Goal: Task Accomplishment & Management: Manage account settings

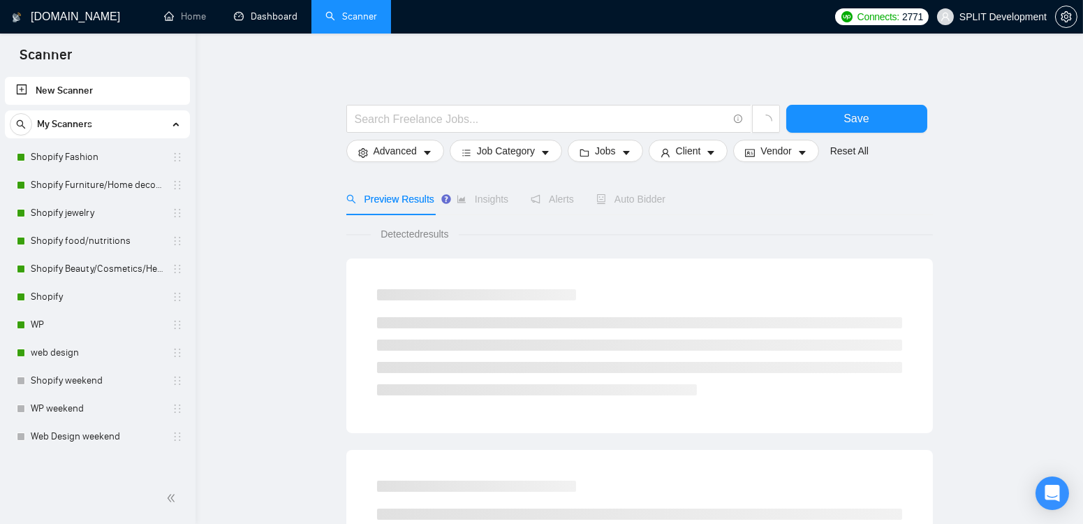
click at [265, 20] on link "Dashboard" at bounding box center [266, 16] width 64 height 12
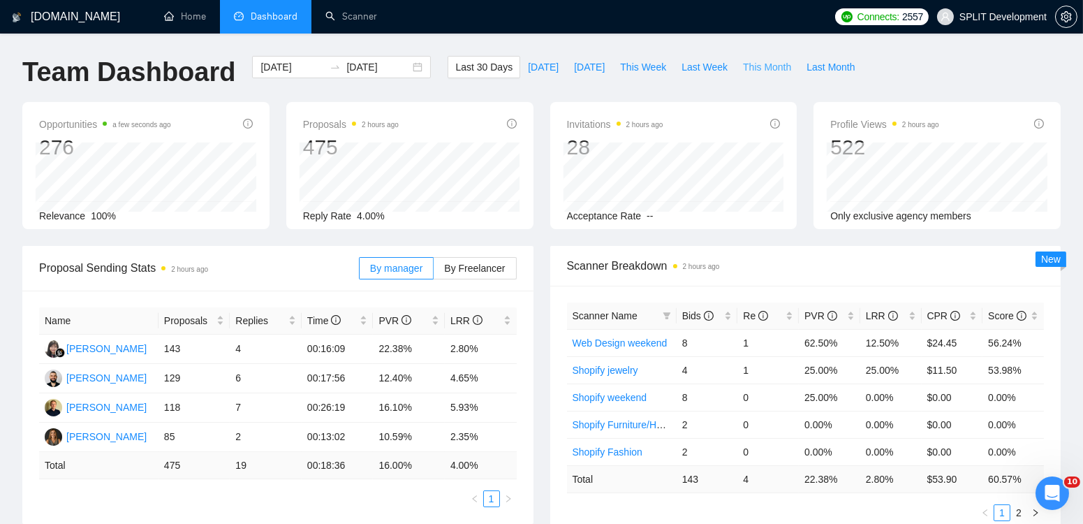
click at [772, 69] on span "This Month" at bounding box center [767, 66] width 48 height 15
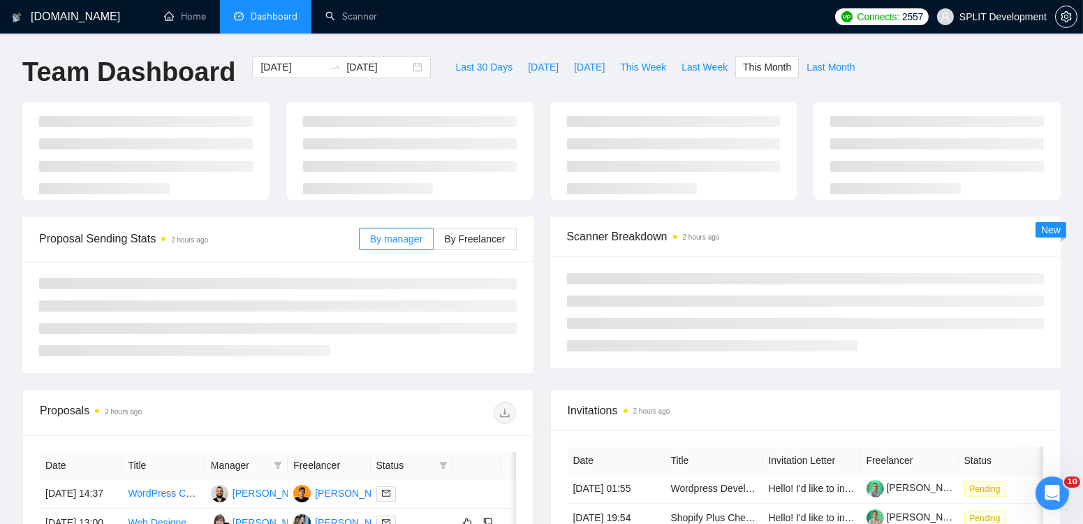
type input "[DATE]"
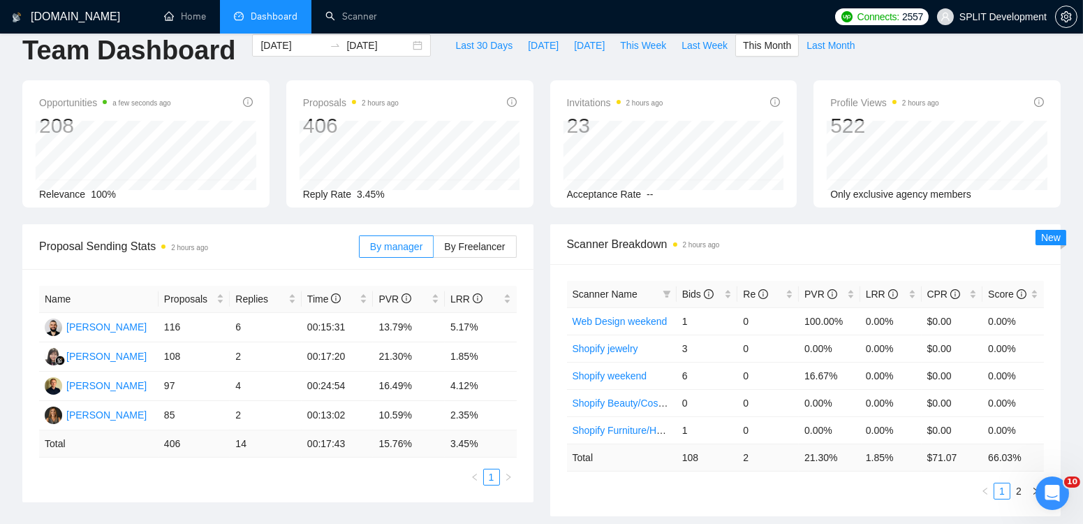
scroll to position [36, 0]
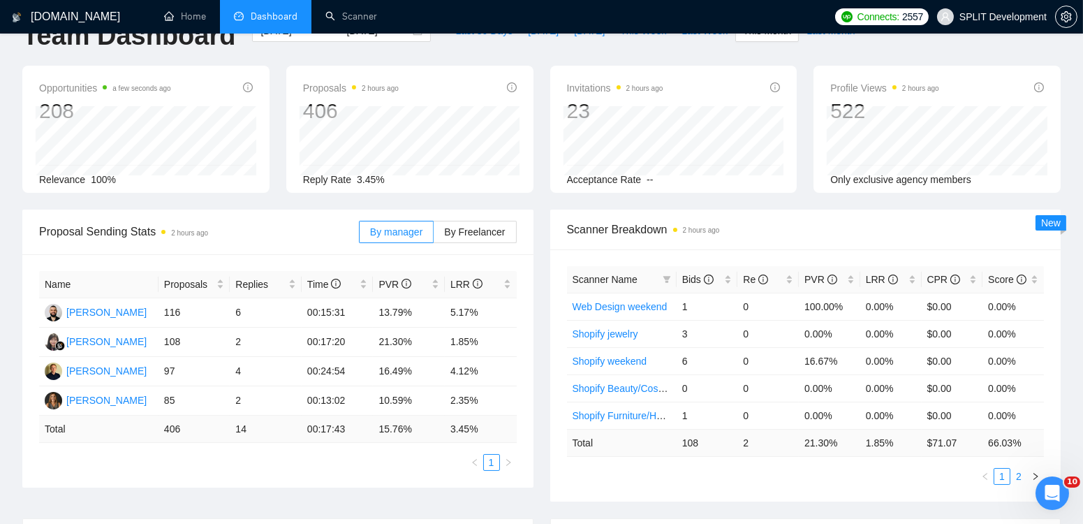
click at [1019, 471] on link "2" at bounding box center [1018, 476] width 15 height 15
click at [987, 475] on icon "left" at bounding box center [985, 476] width 8 height 8
click at [1021, 474] on link "2" at bounding box center [1018, 476] width 15 height 15
click at [1003, 473] on link "1" at bounding box center [1001, 476] width 15 height 15
click at [1019, 472] on link "2" at bounding box center [1018, 476] width 15 height 15
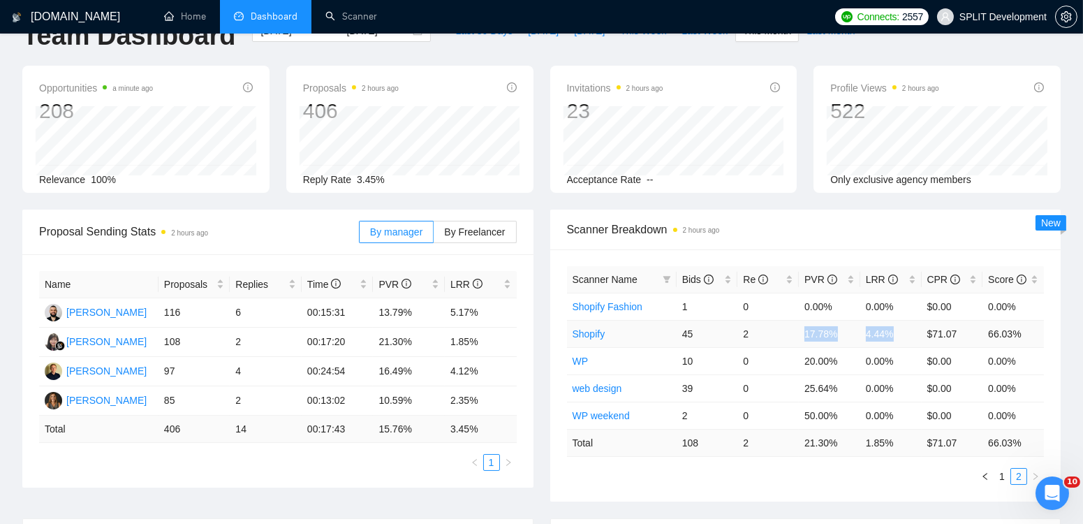
drag, startPoint x: 895, startPoint y: 331, endPoint x: 797, endPoint y: 330, distance: 97.8
click at [797, 330] on tr "Shopify 45 2 17.78% 4.44% $71.07 66.03%" at bounding box center [806, 333] width 478 height 27
click at [543, 386] on div "Scanner Breakdown 2 hours ago Scanner Name Bids Re PVR LRR CPR Score Shopify Fa…" at bounding box center [806, 355] width 528 height 292
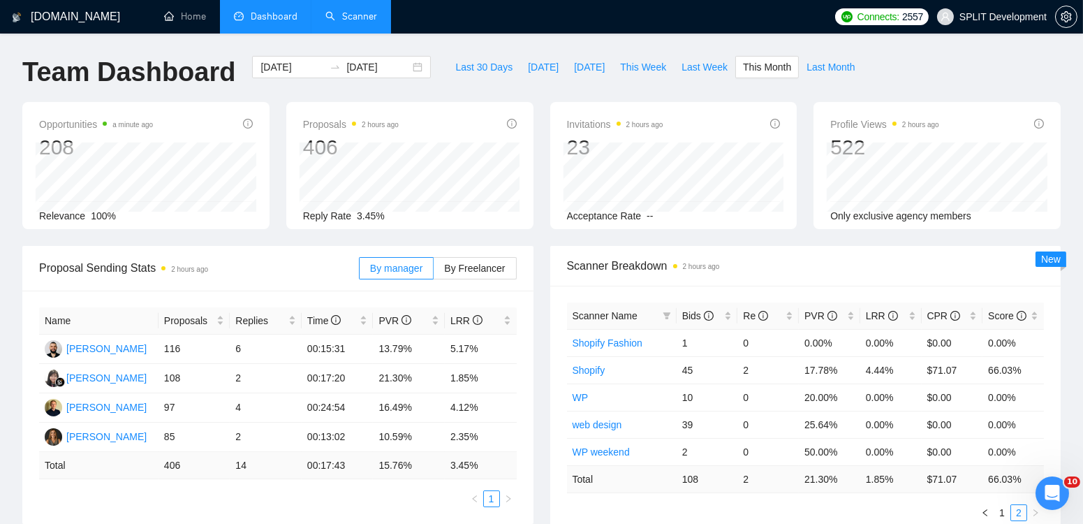
click at [352, 20] on link "Scanner" at bounding box center [351, 16] width 52 height 12
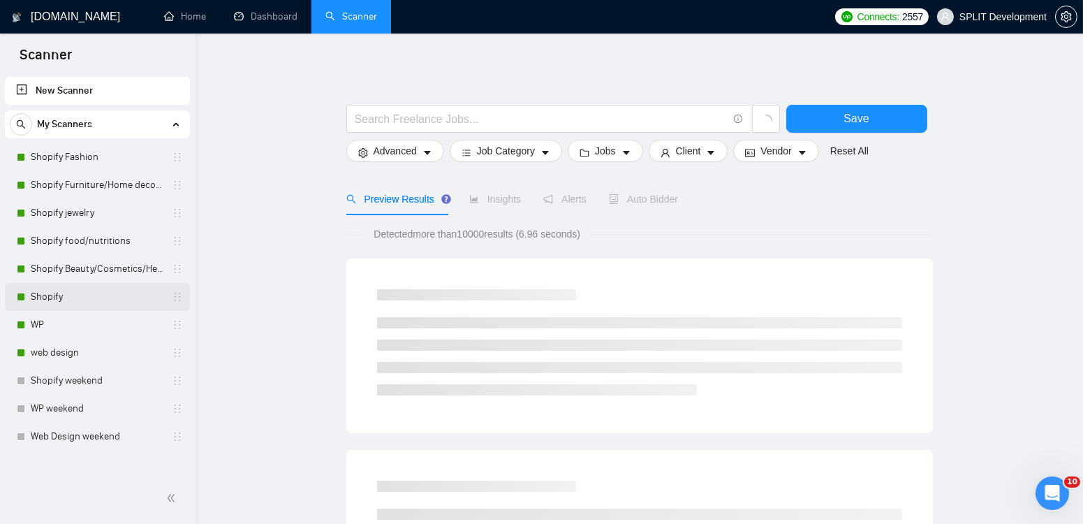
click at [55, 293] on link "Shopify" at bounding box center [97, 297] width 133 height 28
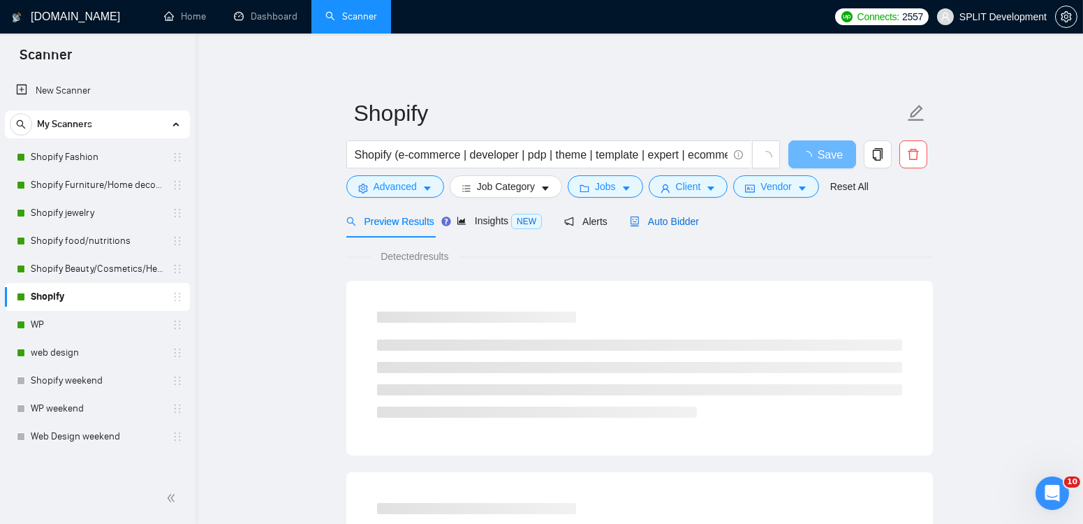
click at [689, 214] on div "Auto Bidder" at bounding box center [664, 221] width 69 height 15
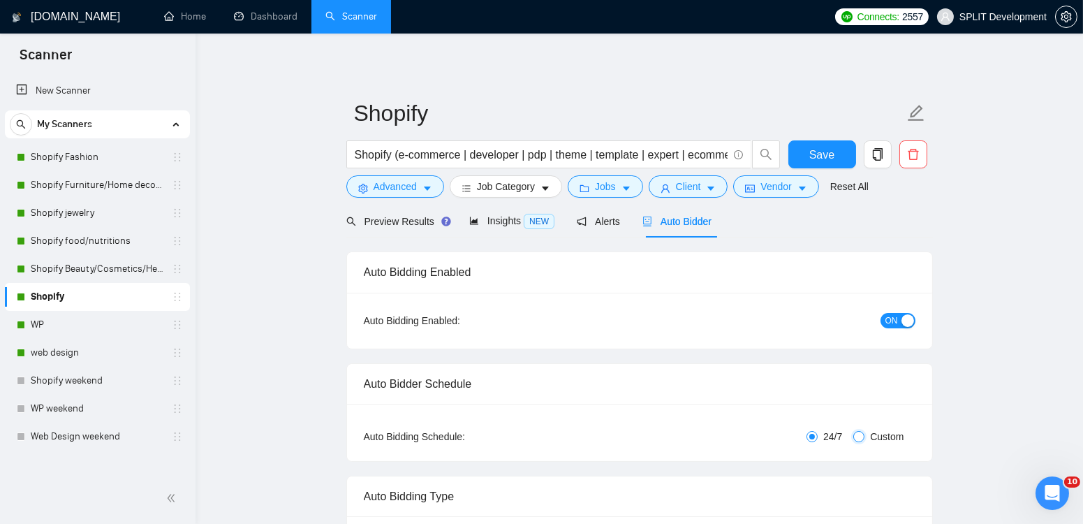
click at [858, 431] on input "Custom" at bounding box center [858, 436] width 11 height 11
radio input "true"
radio input "false"
checkbox input "true"
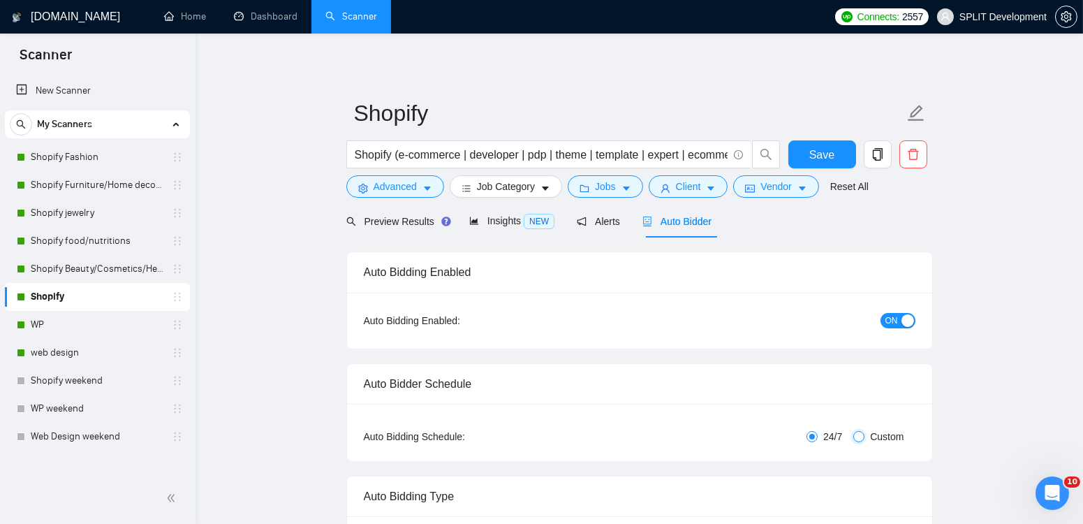
checkbox input "true"
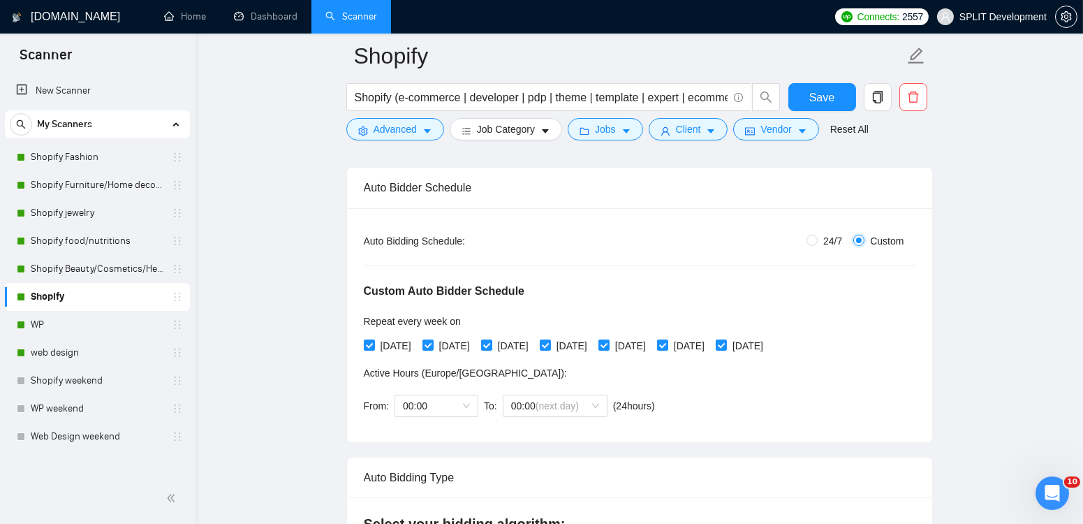
scroll to position [214, 0]
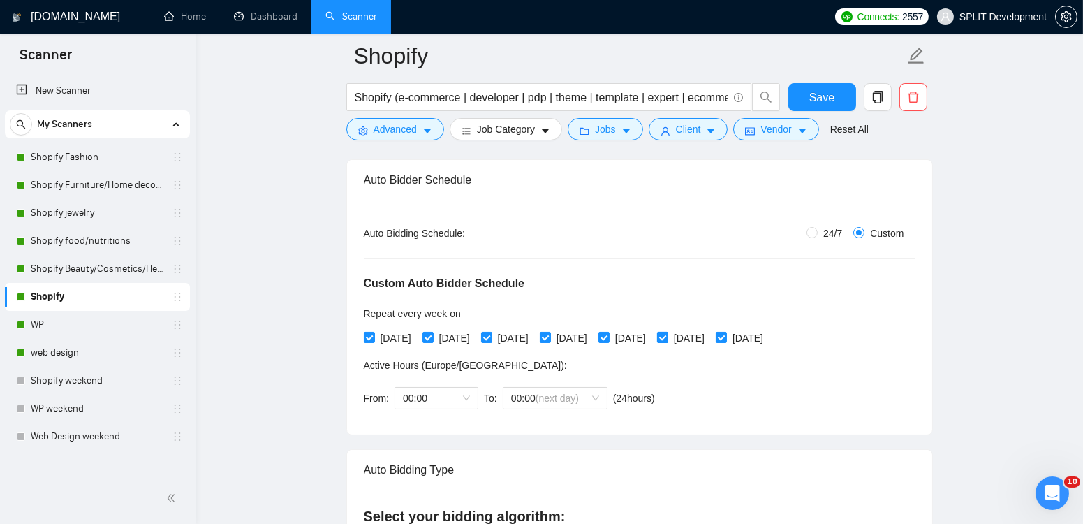
click at [667, 335] on input "[DATE]" at bounding box center [662, 337] width 10 height 10
checkbox input "false"
click at [726, 332] on input "[DATE]" at bounding box center [721, 337] width 10 height 10
checkbox input "false"
click at [731, 381] on div "Custom Auto Bidder Schedule Repeat every week [DATE] [DATE] [DATE] [DATE] [DATE…" at bounding box center [640, 329] width 552 height 177
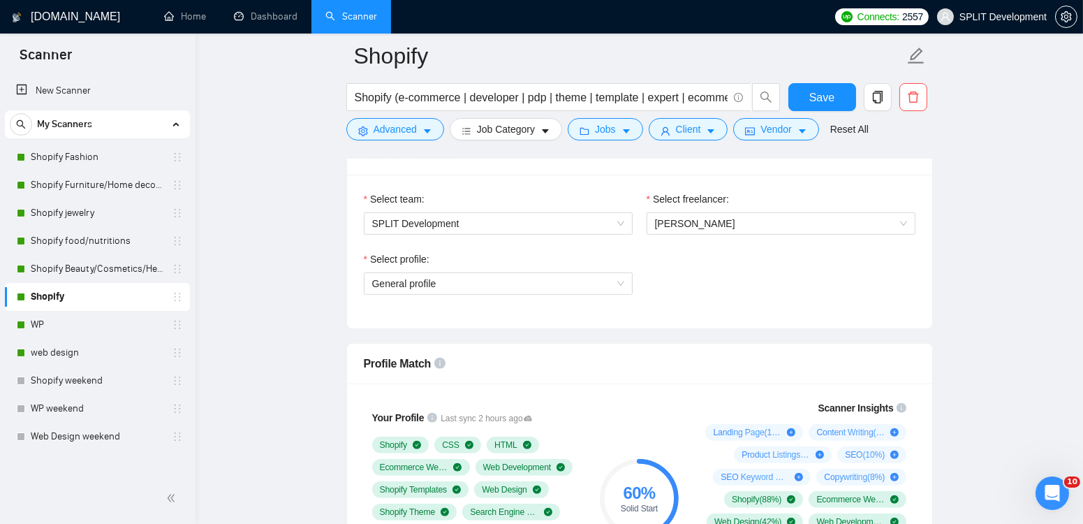
scroll to position [887, 0]
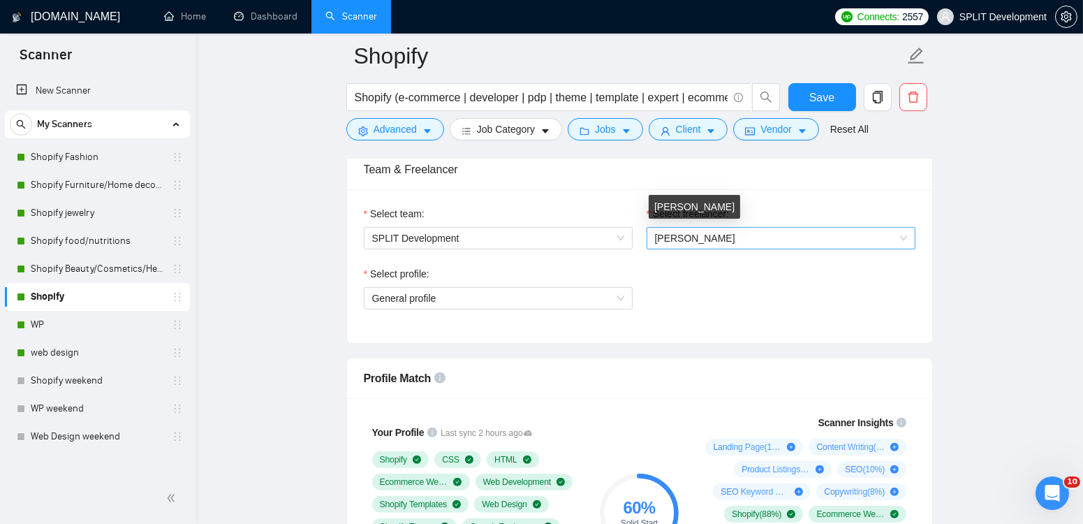
click at [702, 233] on span "[PERSON_NAME]" at bounding box center [695, 238] width 80 height 11
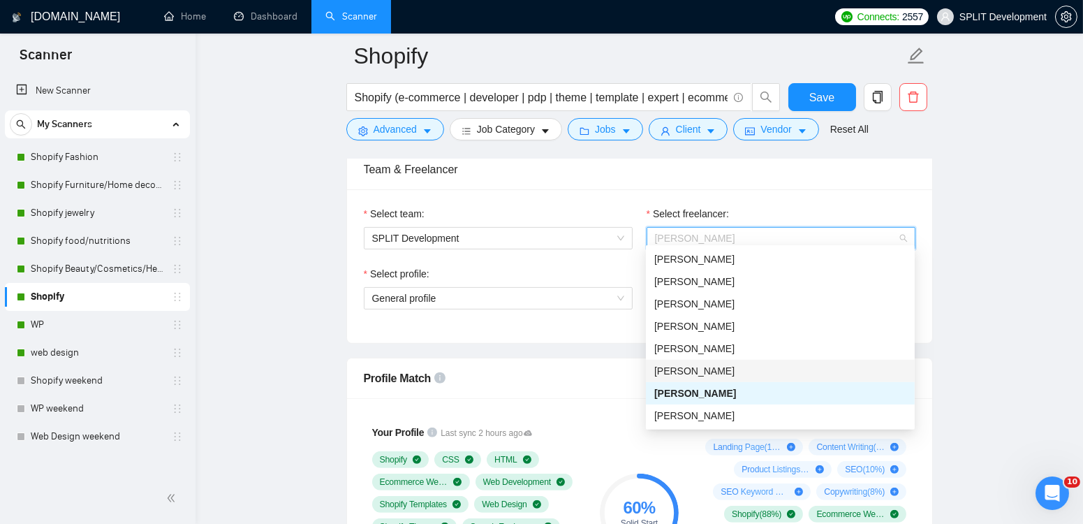
click at [714, 368] on span "[PERSON_NAME]" at bounding box center [694, 370] width 80 height 11
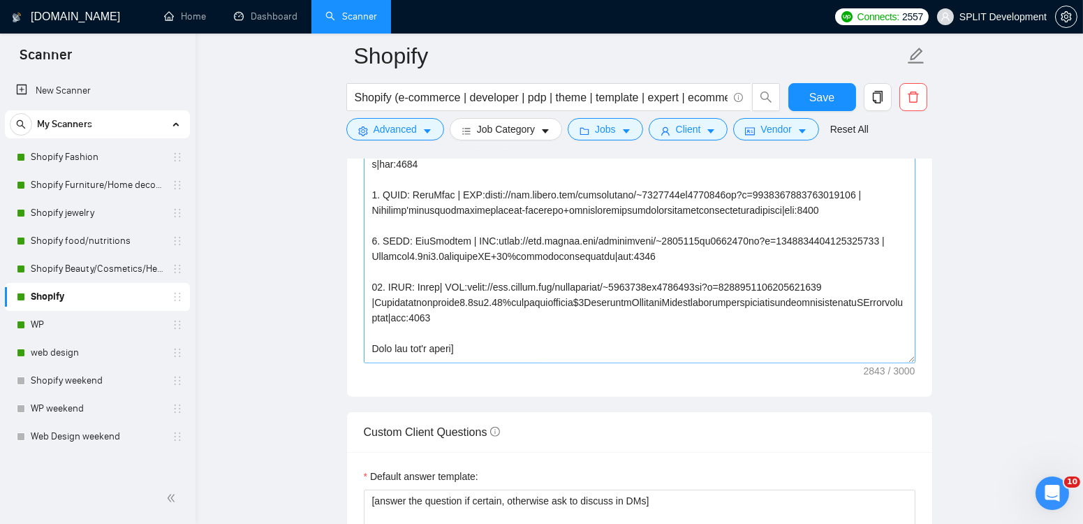
scroll to position [675, 0]
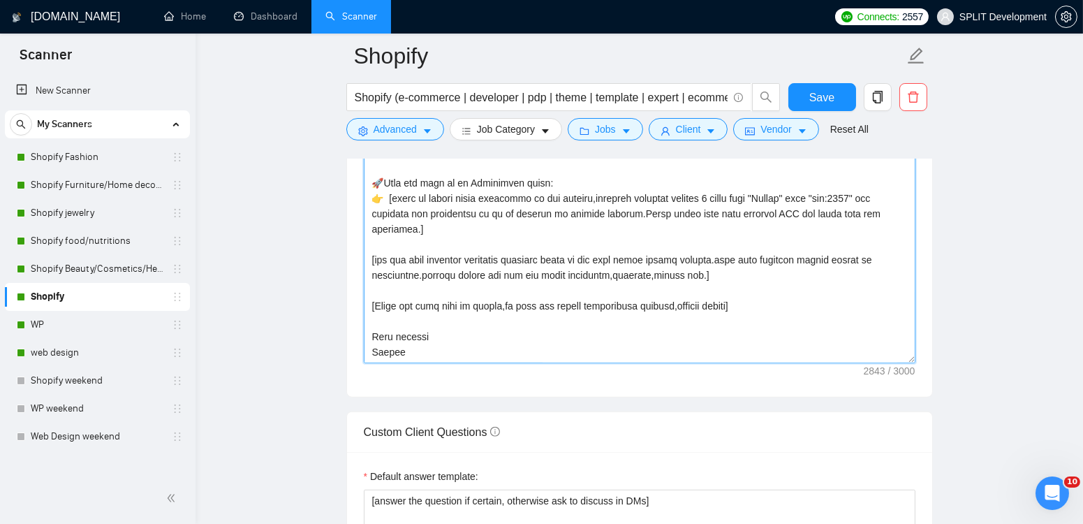
click at [372, 344] on textarea "Cover letter template:" at bounding box center [640, 206] width 552 height 314
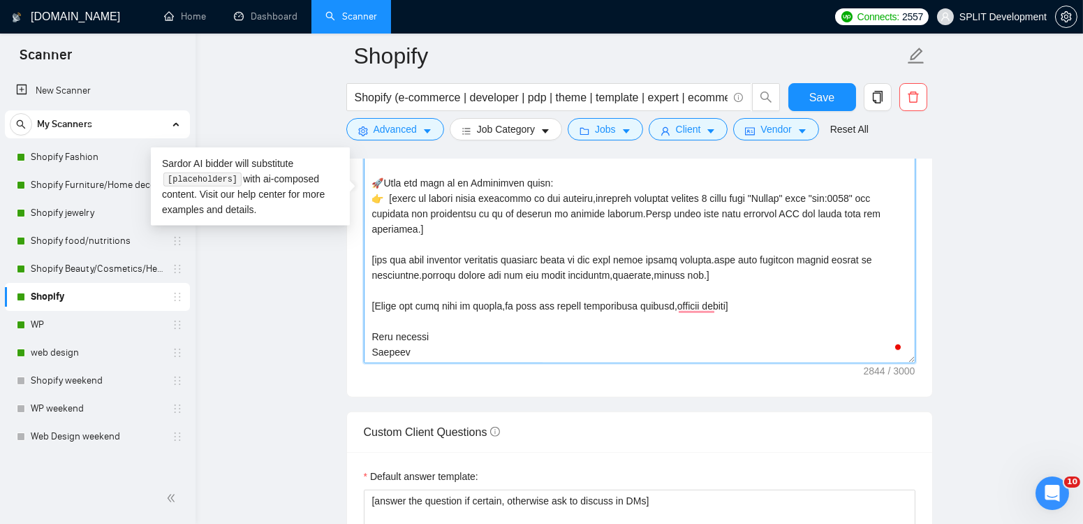
type textarea "[Folder= 1. CLNT: SimpleHuman|URL:https://[DOMAIN_NAME]/|Checkout+ShopifyFuncti…"
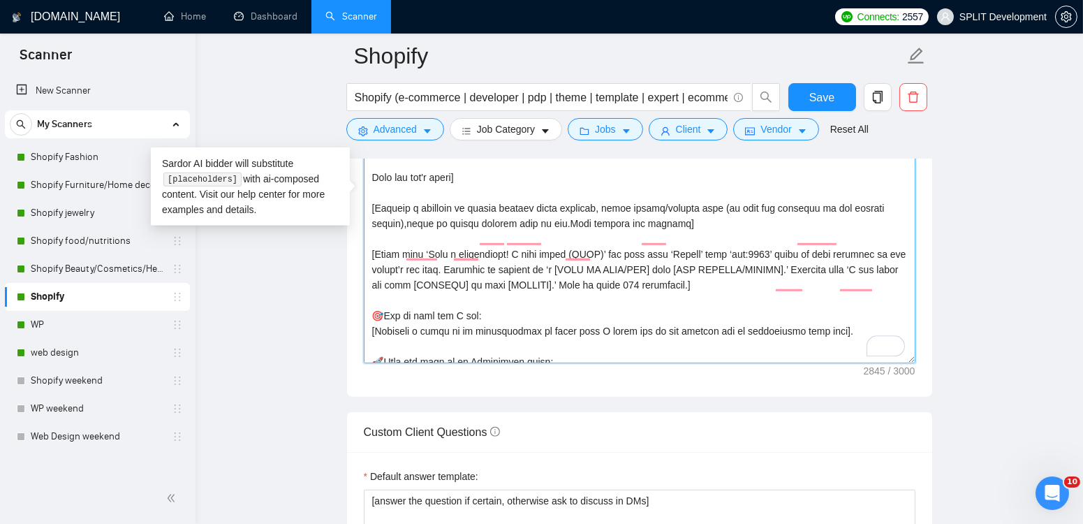
scroll to position [0, 0]
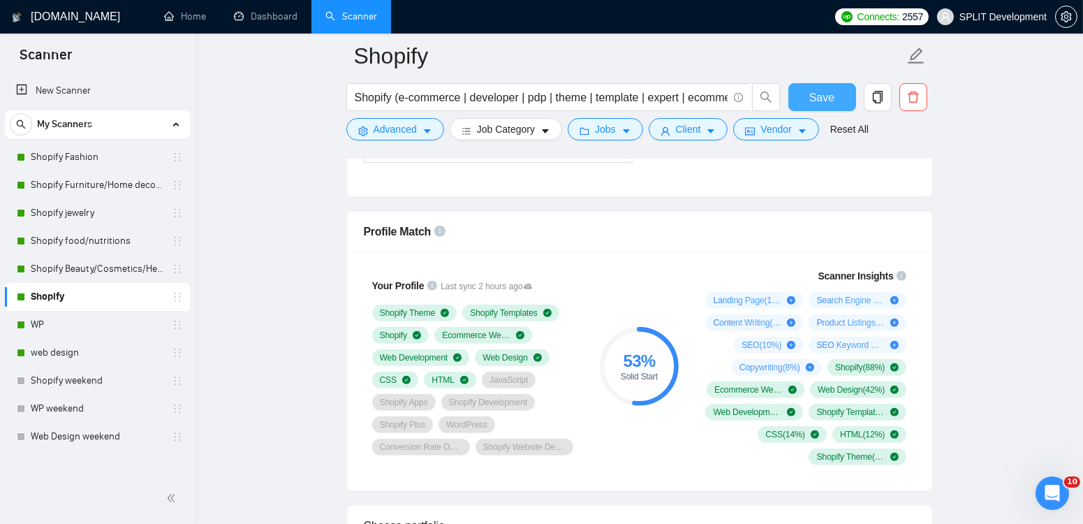
click at [817, 101] on span "Save" at bounding box center [821, 97] width 25 height 17
